Goal: Task Accomplishment & Management: Complete application form

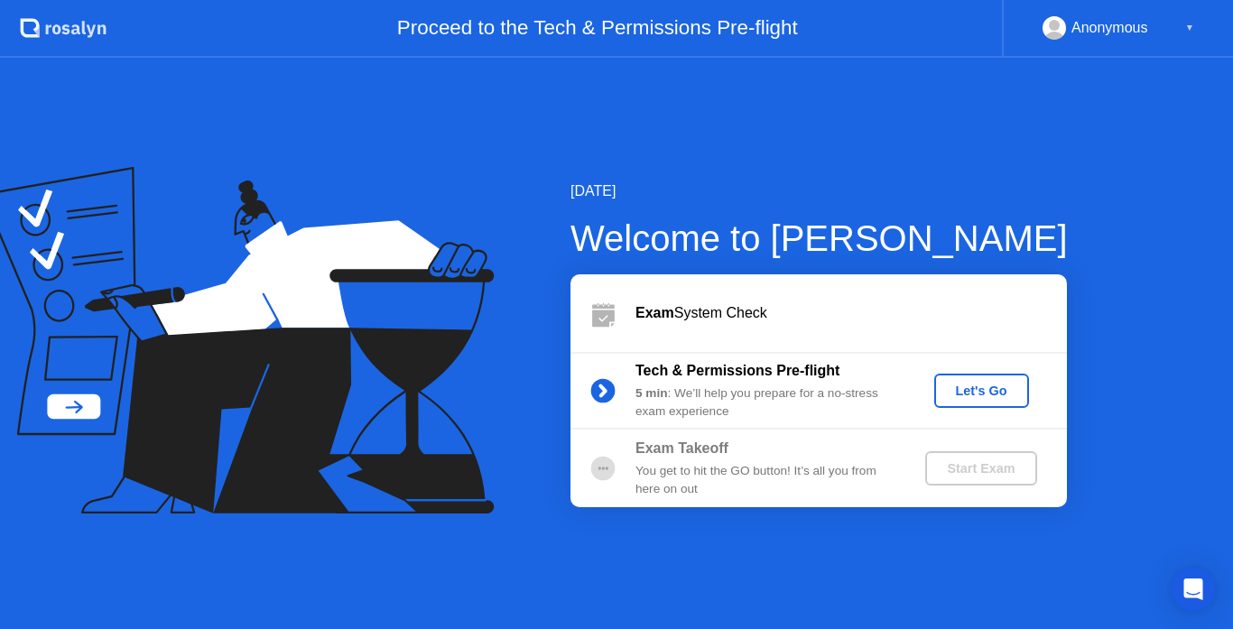
click at [970, 392] on div "Let's Go" at bounding box center [982, 391] width 80 height 14
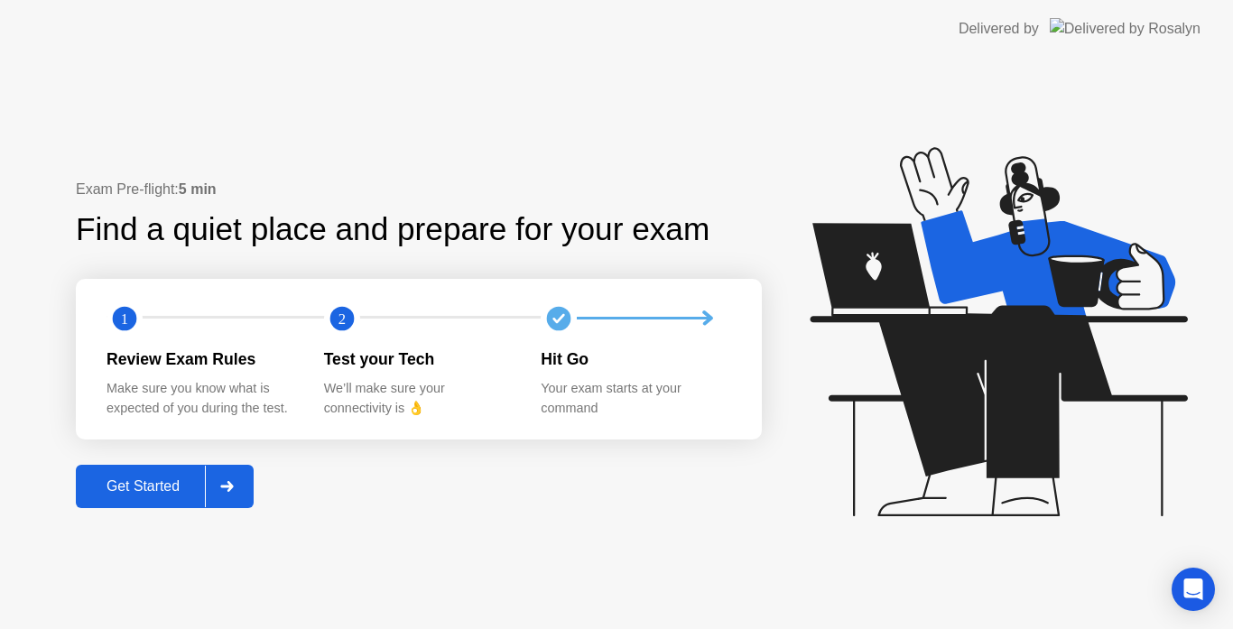
click at [135, 489] on div "Get Started" at bounding box center [143, 486] width 124 height 16
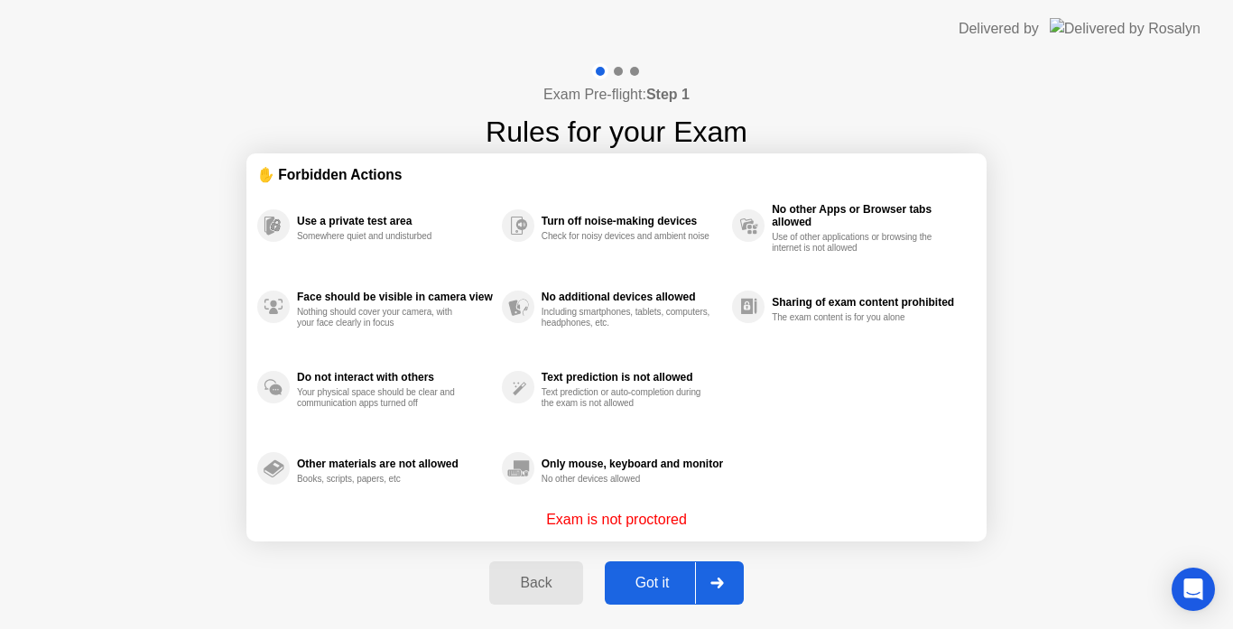
click at [646, 578] on div "Got it" at bounding box center [652, 583] width 85 height 16
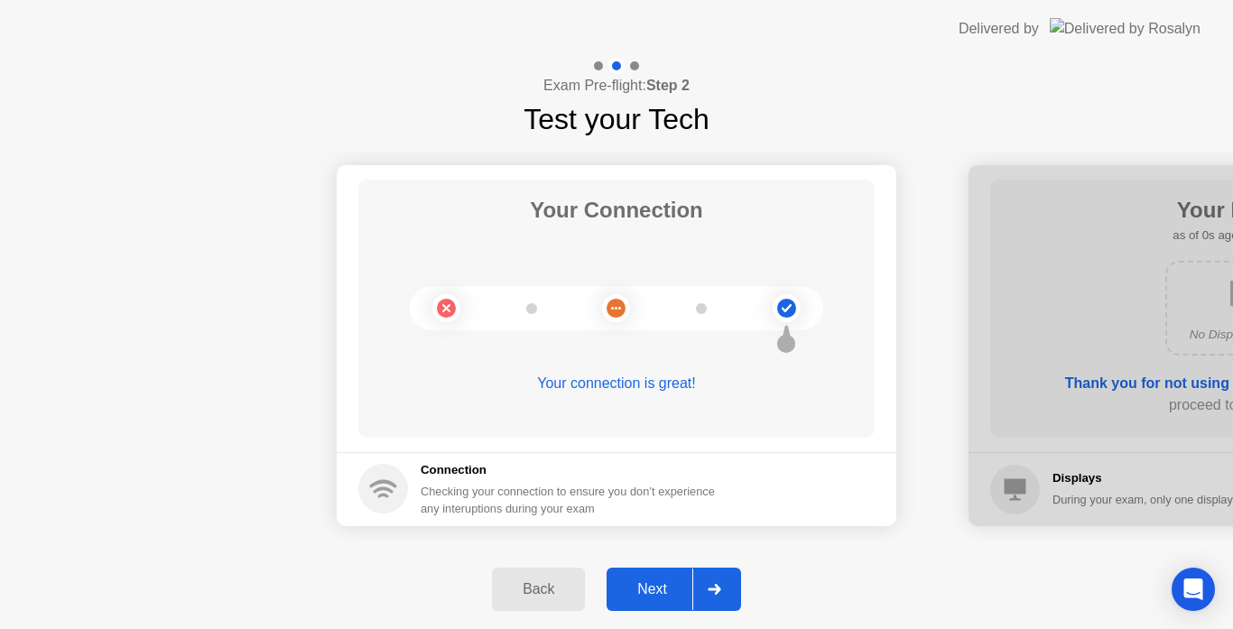
click at [648, 576] on button "Next" at bounding box center [674, 589] width 135 height 43
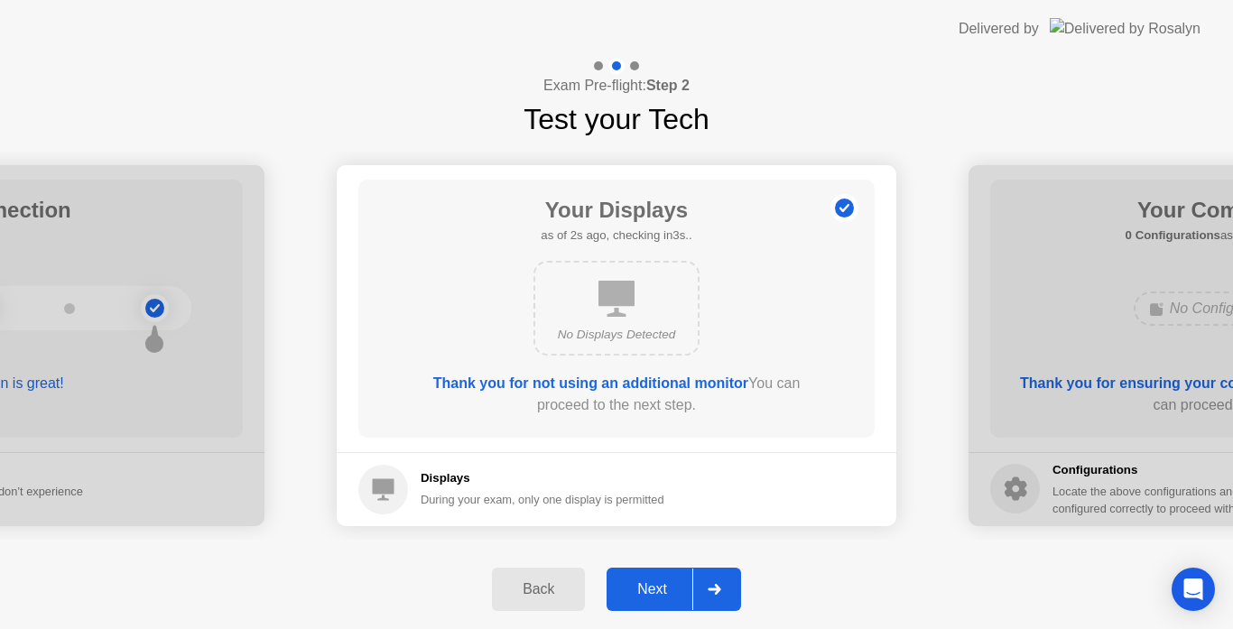
click at [648, 576] on button "Next" at bounding box center [674, 589] width 135 height 43
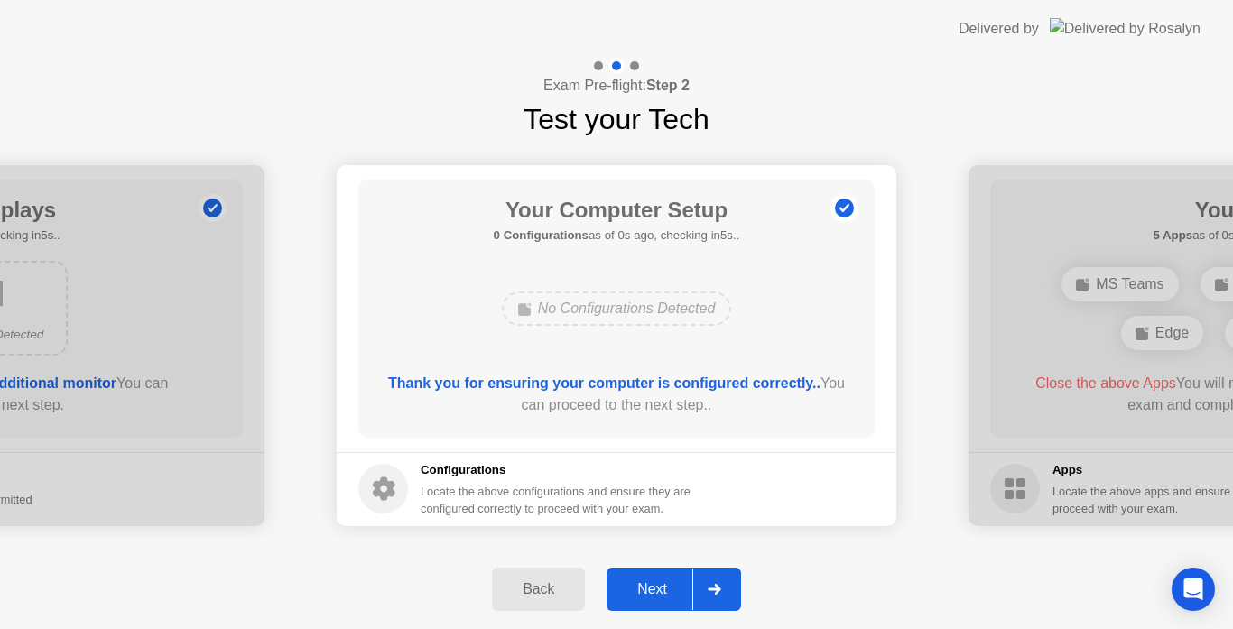
click at [648, 576] on button "Next" at bounding box center [674, 589] width 135 height 43
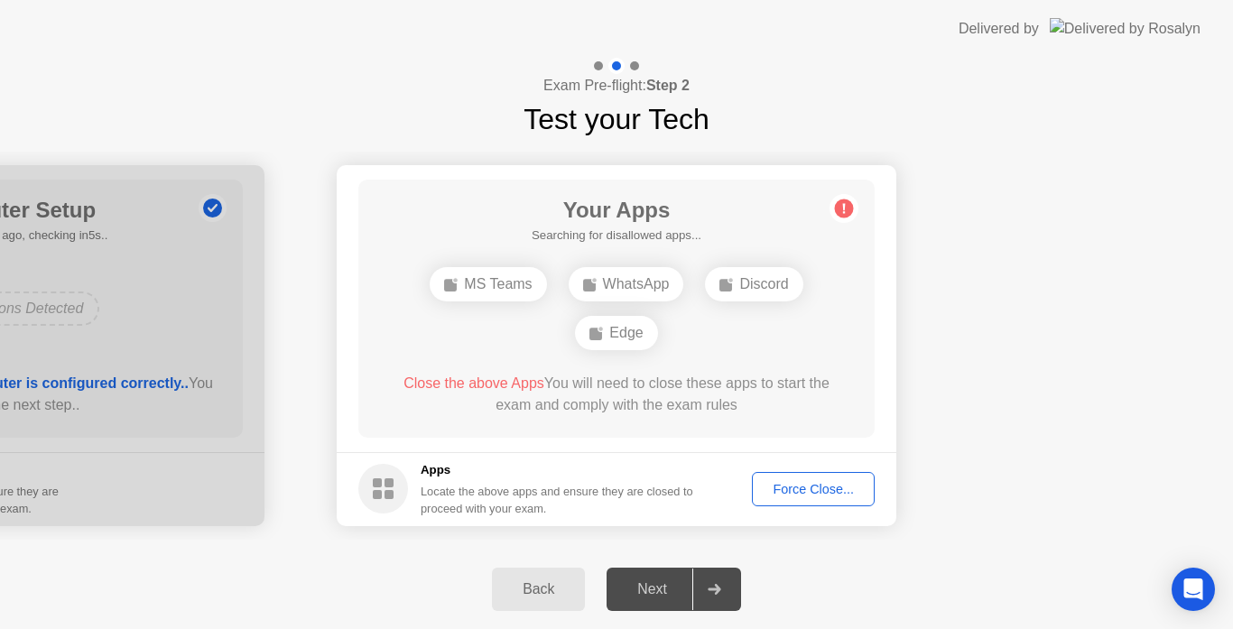
click at [813, 487] on div "Force Close..." at bounding box center [813, 489] width 110 height 14
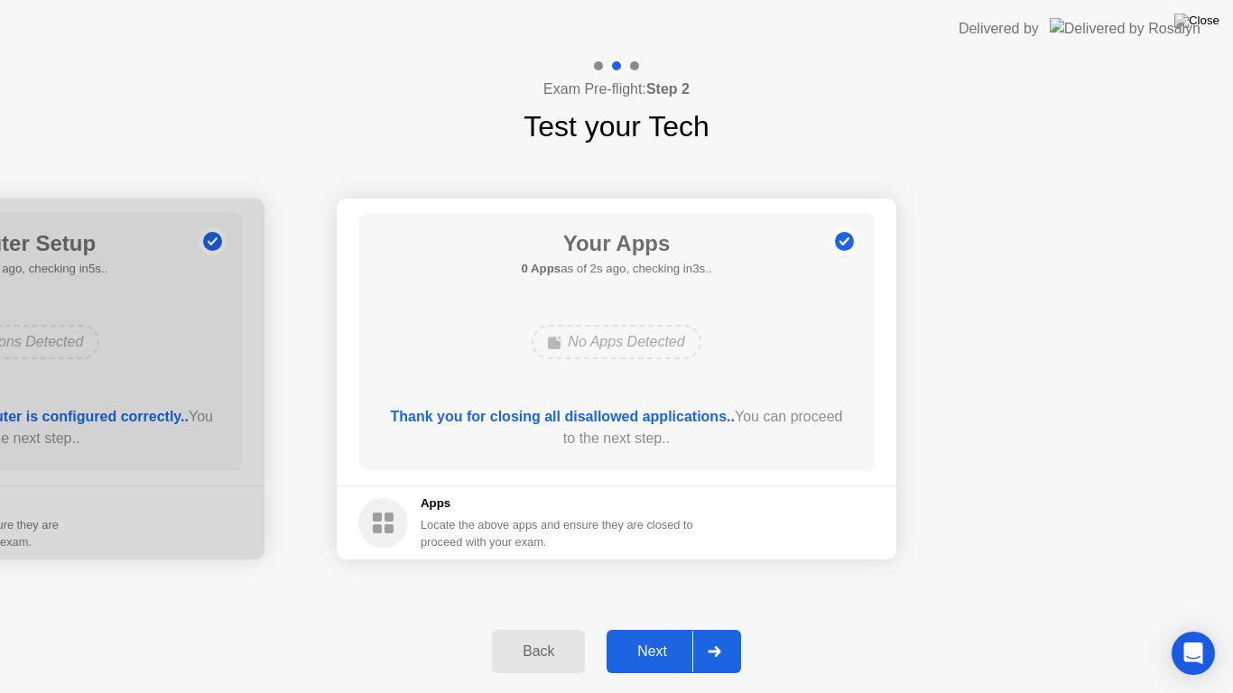
click at [662, 628] on div "Next" at bounding box center [652, 652] width 80 height 16
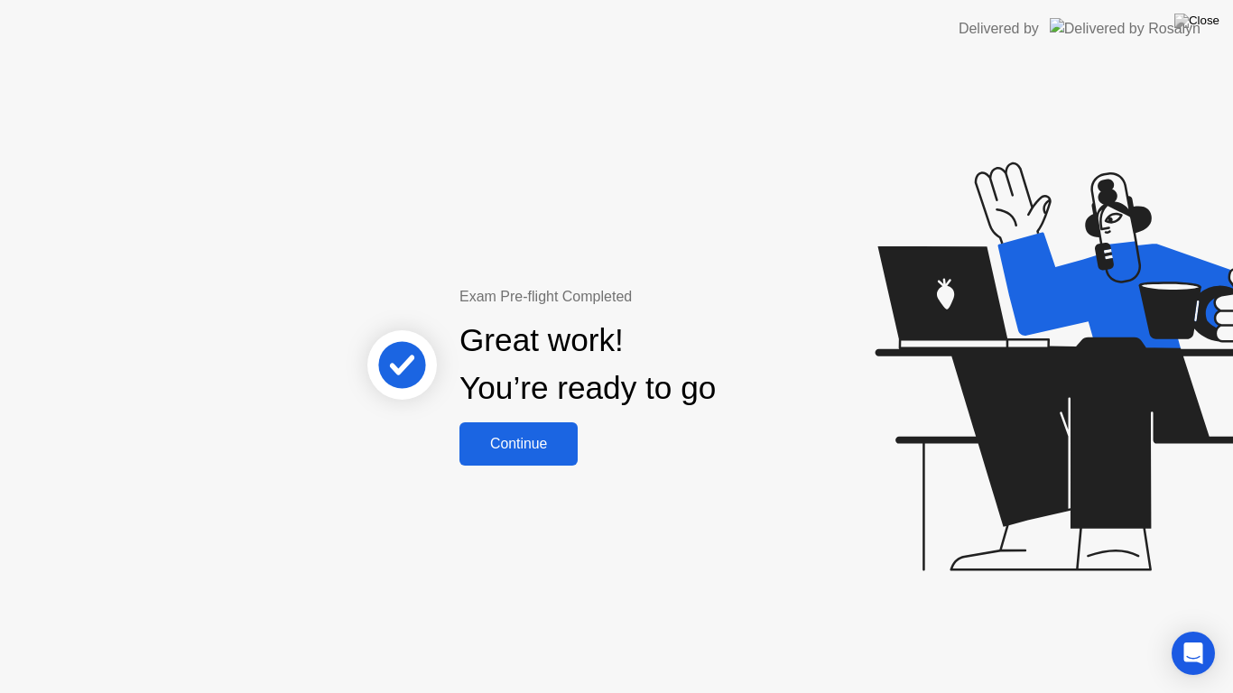
click at [547, 450] on div "Continue" at bounding box center [518, 444] width 107 height 16
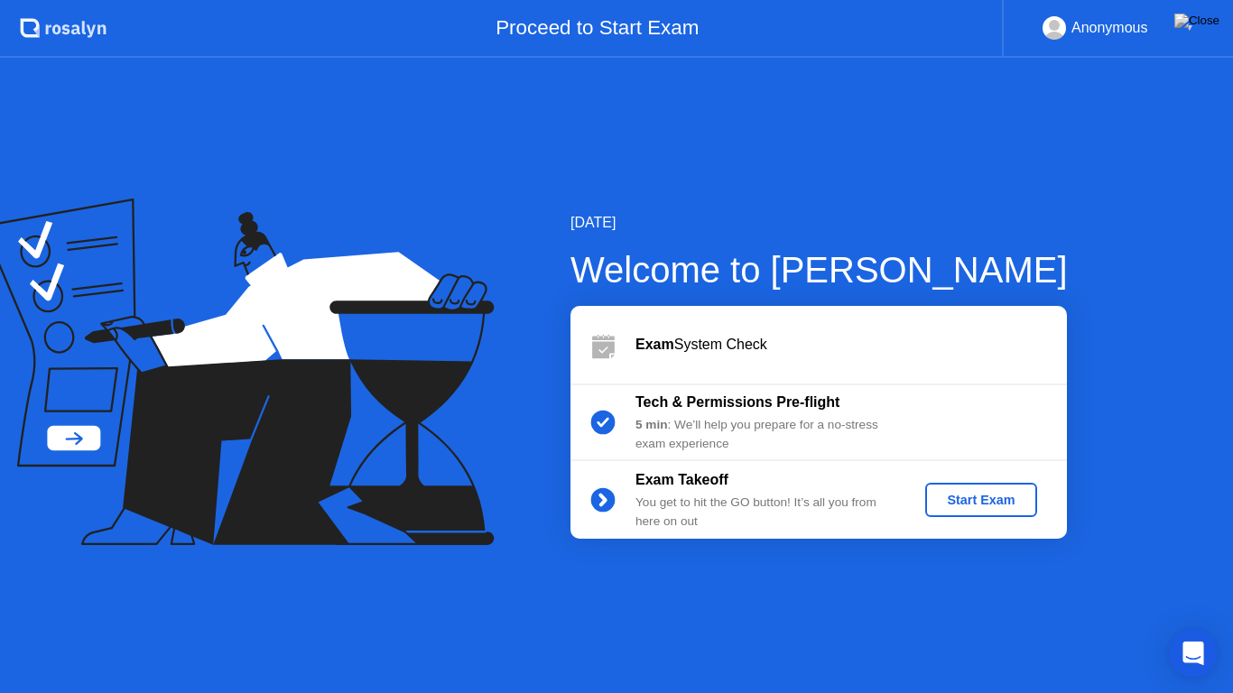
click at [1194, 628] on div "Open Intercom Messenger" at bounding box center [1194, 654] width 48 height 48
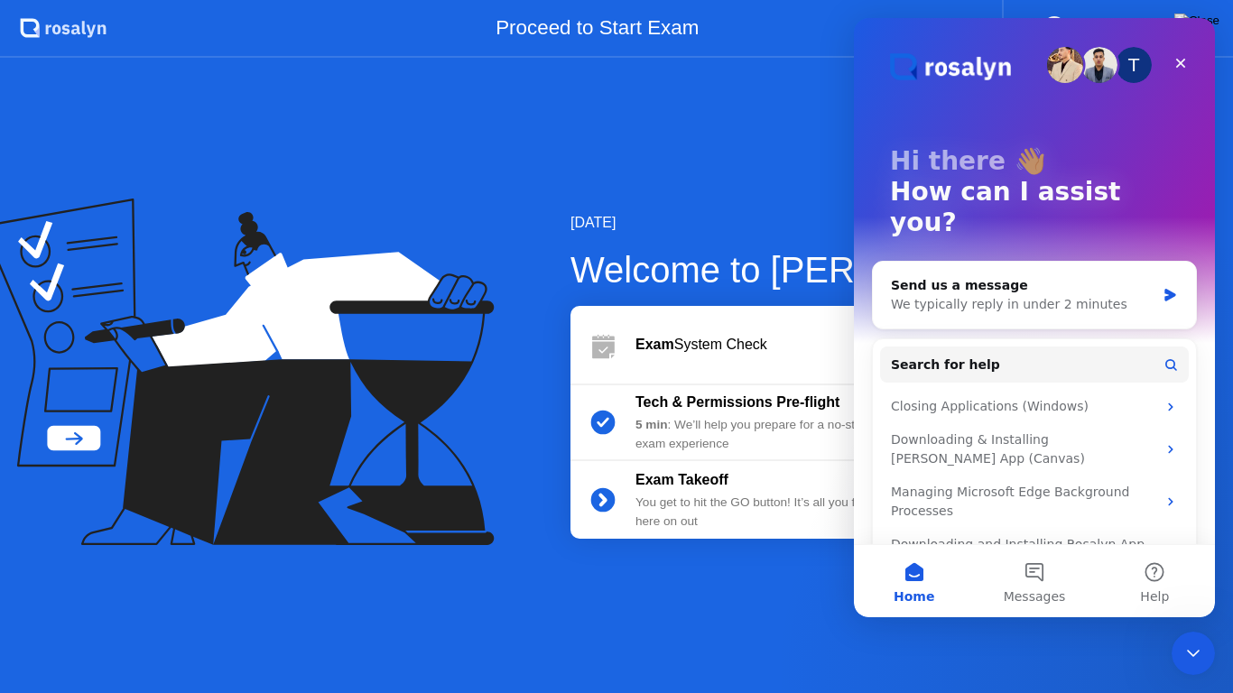
click at [720, 628] on div "[DATE] Welcome to [PERSON_NAME] Exam System Check Tech & Permissions Pre-flight…" at bounding box center [616, 376] width 1233 height 636
click at [1178, 55] on div "Close" at bounding box center [1181, 63] width 32 height 32
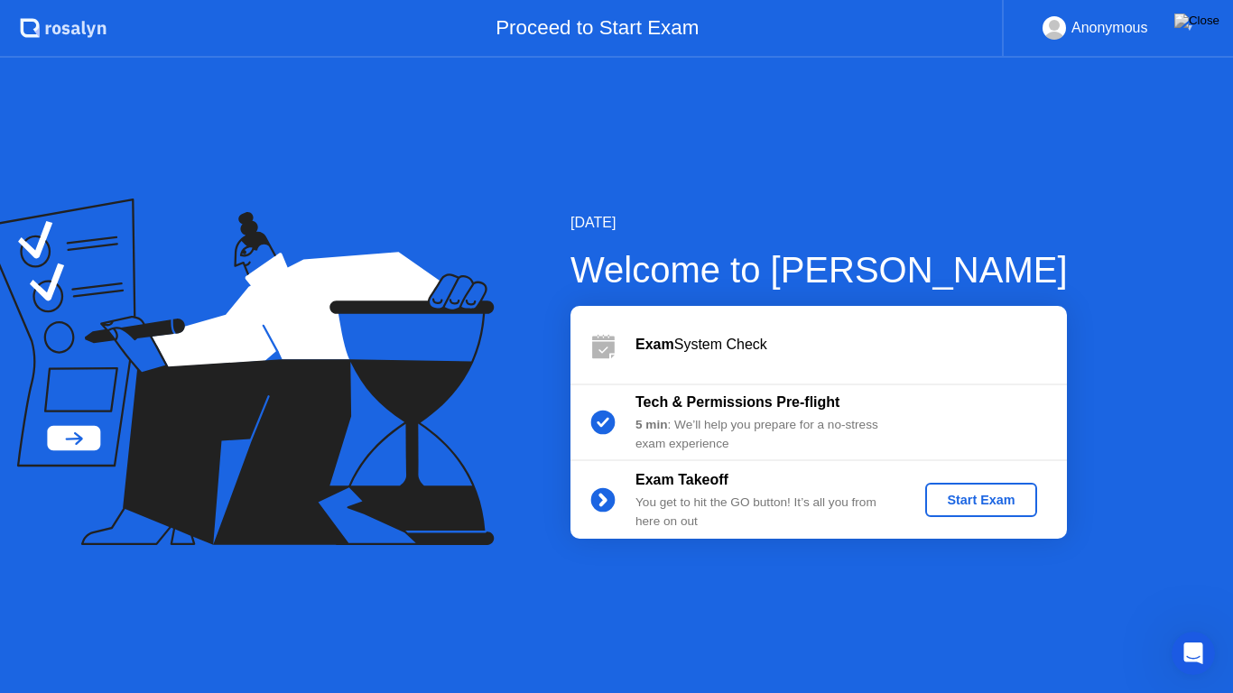
click at [1191, 17] on div "▼" at bounding box center [1189, 27] width 9 height 23
click at [1192, 32] on div "▼" at bounding box center [1189, 27] width 9 height 23
click at [572, 33] on div "Proceed to Start Exam" at bounding box center [554, 29] width 895 height 58
click at [12, 33] on div ".st0{fill:#f0f8ff;} .st1{fill:#d4e3ff;} .st2{fill:#b4c2ff;} background" at bounding box center [53, 29] width 107 height 58
click at [25, 26] on icon ".st0{fill:#f0f8ff;} .st1{fill:#d4e3ff;} .st2{fill:#b4c2ff;} background" at bounding box center [63, 28] width 87 height 29
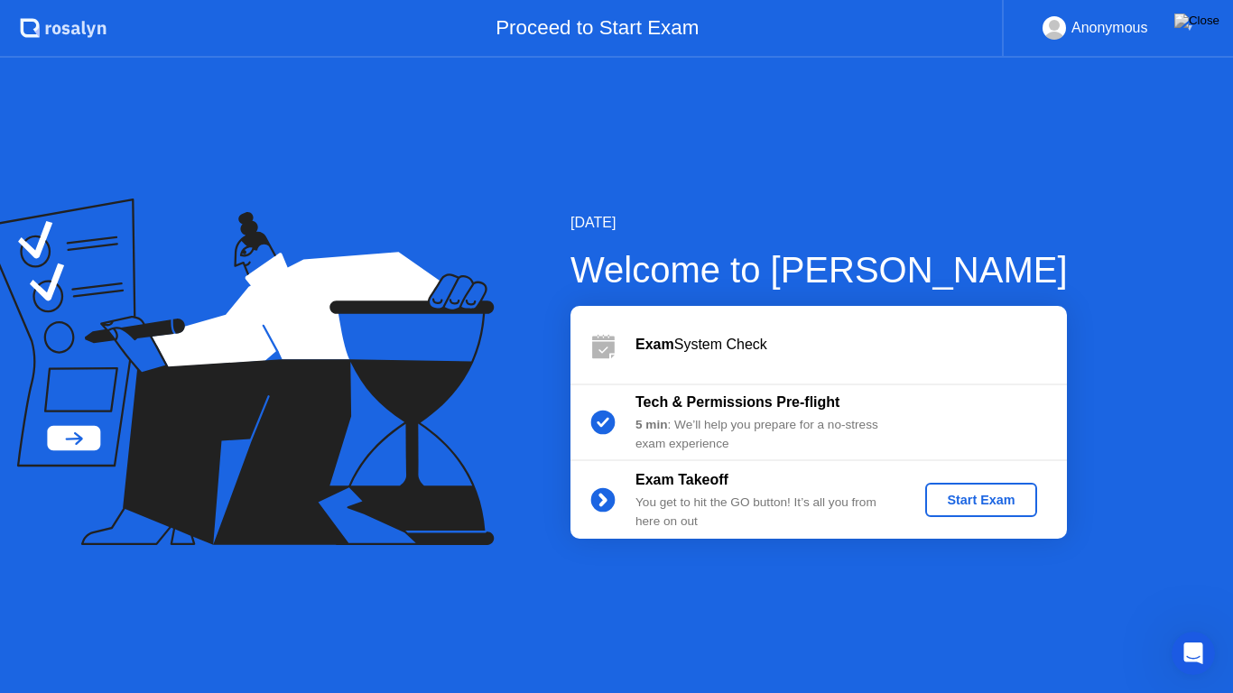
click at [96, 305] on icon at bounding box center [238, 373] width 513 height 348
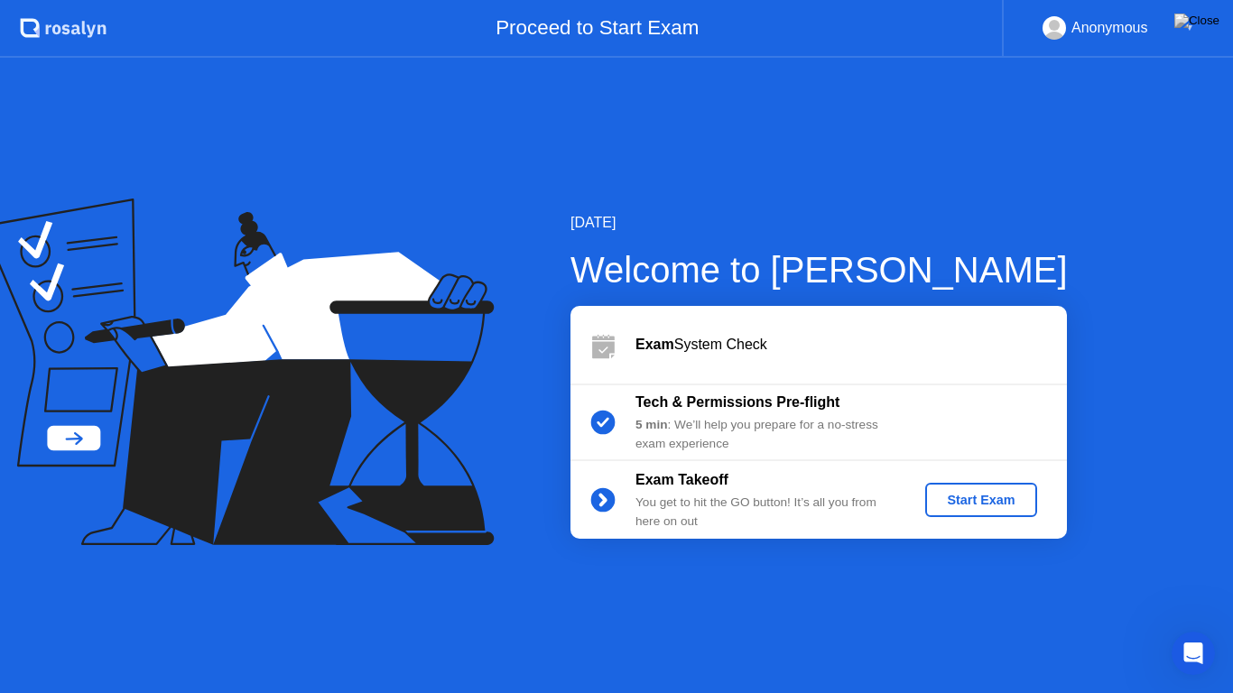
click at [96, 305] on icon at bounding box center [238, 373] width 513 height 348
click at [703, 342] on div "Exam System Check" at bounding box center [851, 345] width 431 height 22
click at [1207, 27] on img at bounding box center [1196, 21] width 45 height 14
